Goal: Navigation & Orientation: Find specific page/section

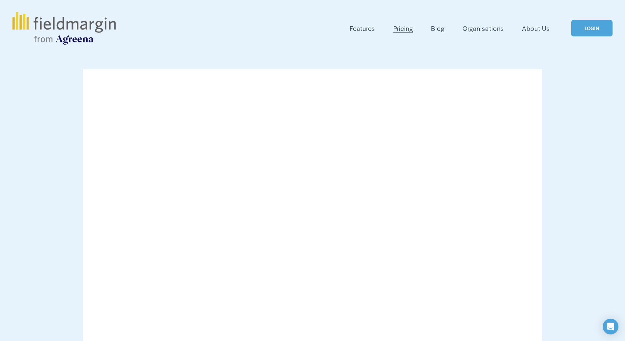
click at [596, 29] on link "LOGIN" at bounding box center [591, 28] width 41 height 17
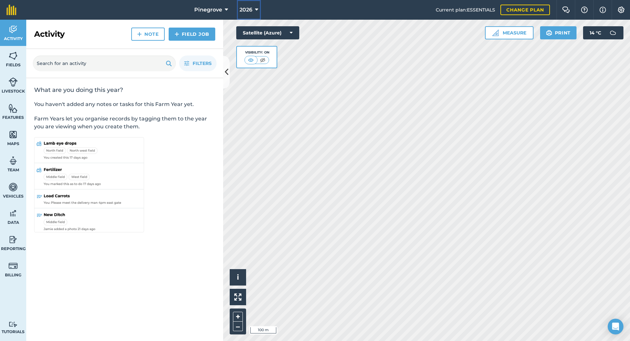
click at [256, 11] on icon at bounding box center [256, 10] width 3 height 8
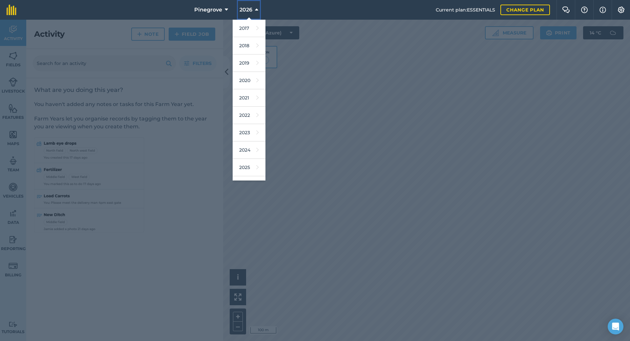
click at [256, 11] on icon at bounding box center [256, 10] width 3 height 8
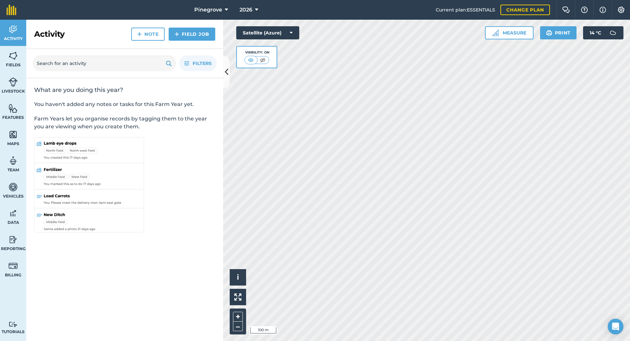
click at [272, 8] on nav "Pinegrove 2026" at bounding box center [229, 10] width 413 height 20
click at [16, 60] on img at bounding box center [13, 56] width 9 height 10
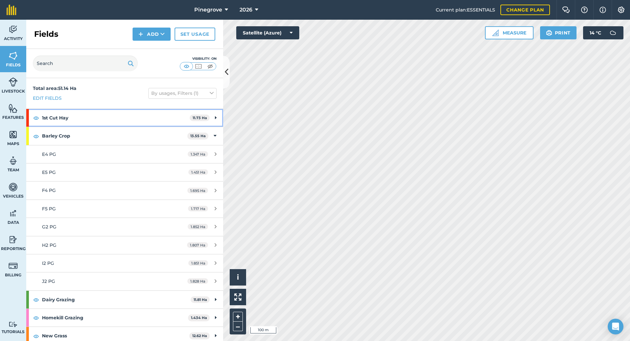
click at [207, 120] on div "1st Cut Hay 11.73 Ha" at bounding box center [124, 118] width 197 height 18
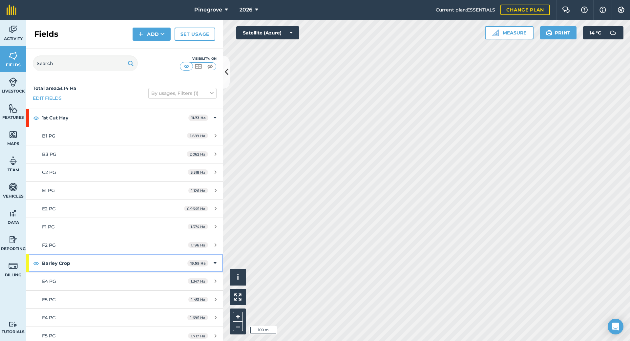
click at [213, 264] on icon at bounding box center [214, 262] width 3 height 7
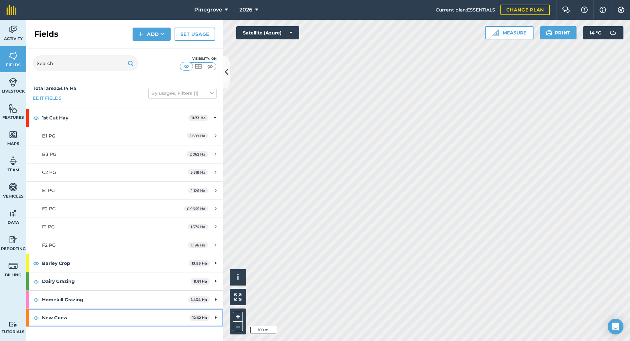
click at [215, 320] on icon at bounding box center [216, 317] width 2 height 7
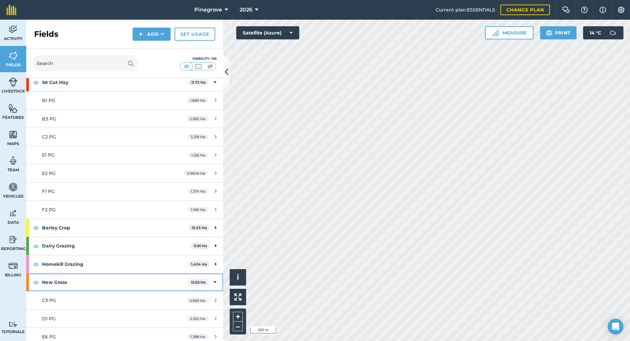
scroll to position [131, 0]
